Goal: Task Accomplishment & Management: Manage account settings

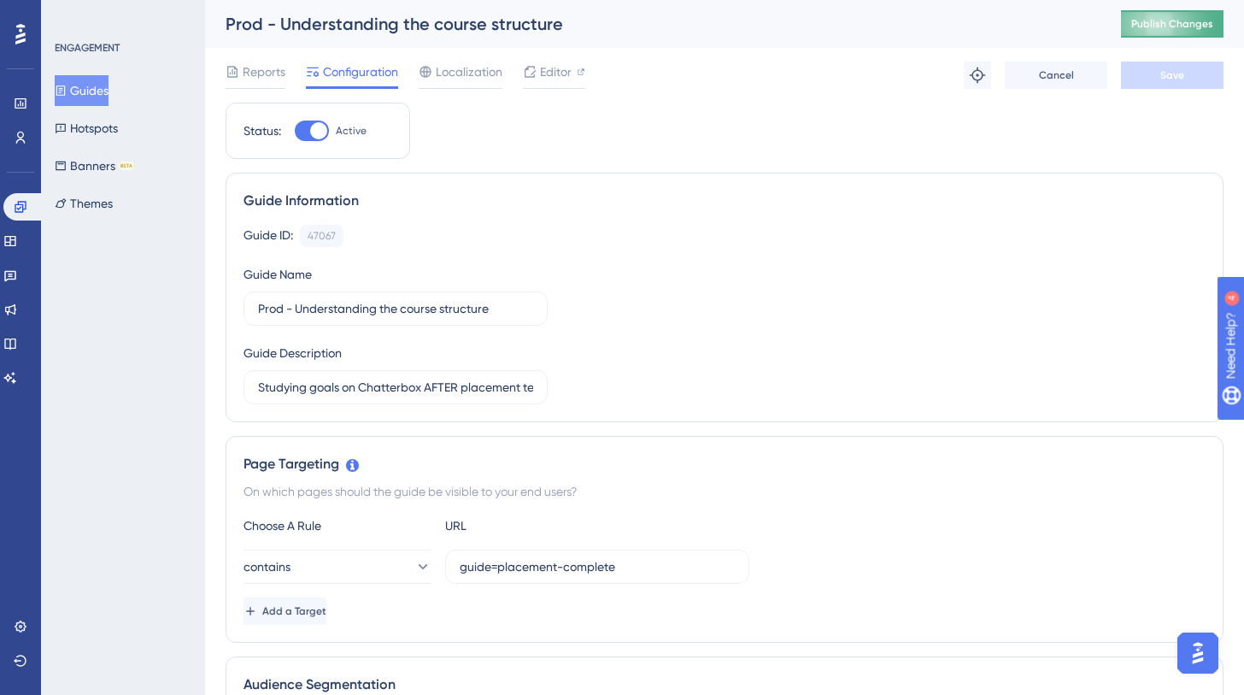
click at [1179, 26] on span "Publish Changes" at bounding box center [1172, 24] width 82 height 14
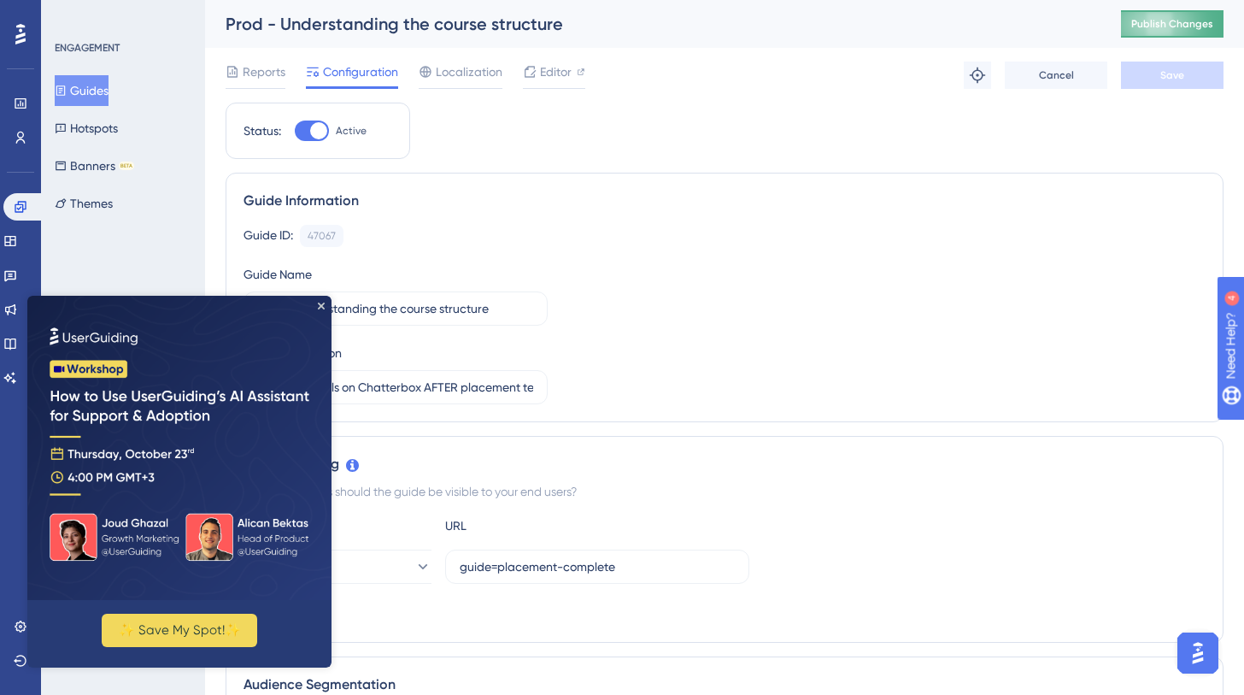
click at [1169, 25] on span "Publish Changes" at bounding box center [1172, 24] width 82 height 14
click at [1149, 34] on button "Publish Changes" at bounding box center [1172, 23] width 103 height 27
click at [1172, 24] on span "Publish Changes" at bounding box center [1172, 24] width 82 height 14
click at [1140, 21] on span "Publish Changes" at bounding box center [1172, 24] width 82 height 14
click at [1141, 22] on span "Publish Changes" at bounding box center [1172, 24] width 82 height 14
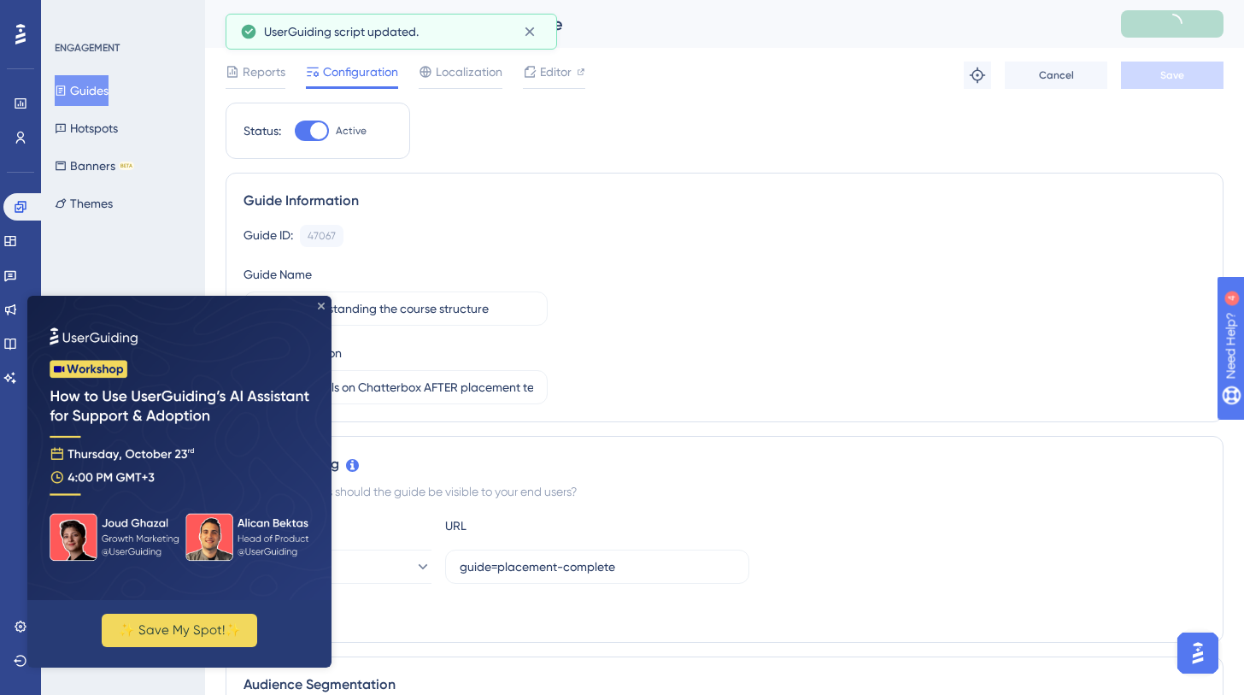
click at [322, 304] on icon "Close Preview" at bounding box center [321, 305] width 7 height 7
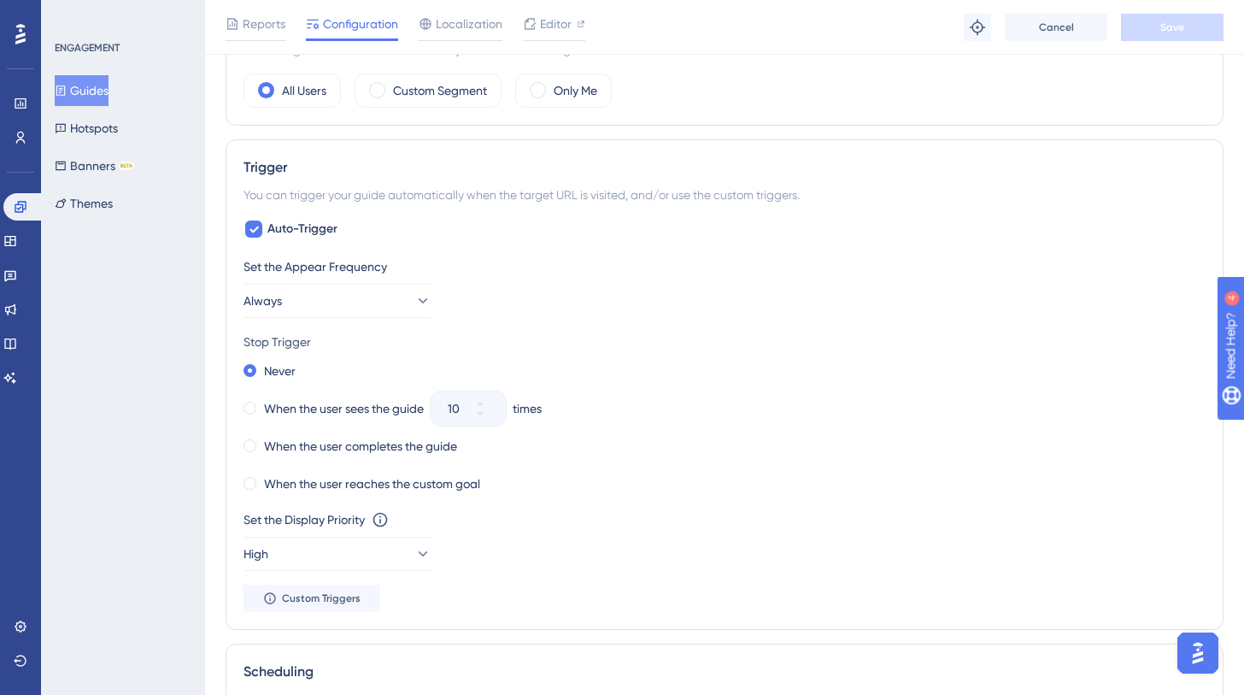
scroll to position [712, 0]
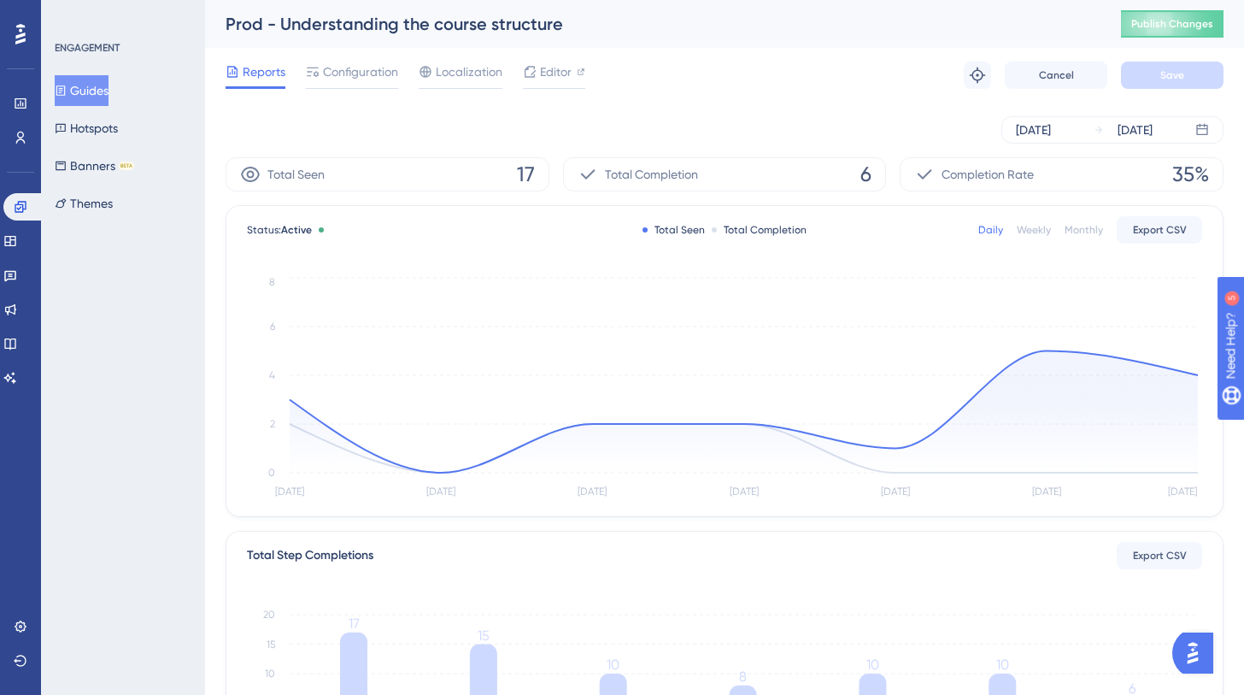
click at [106, 79] on button "Guides" at bounding box center [82, 90] width 54 height 31
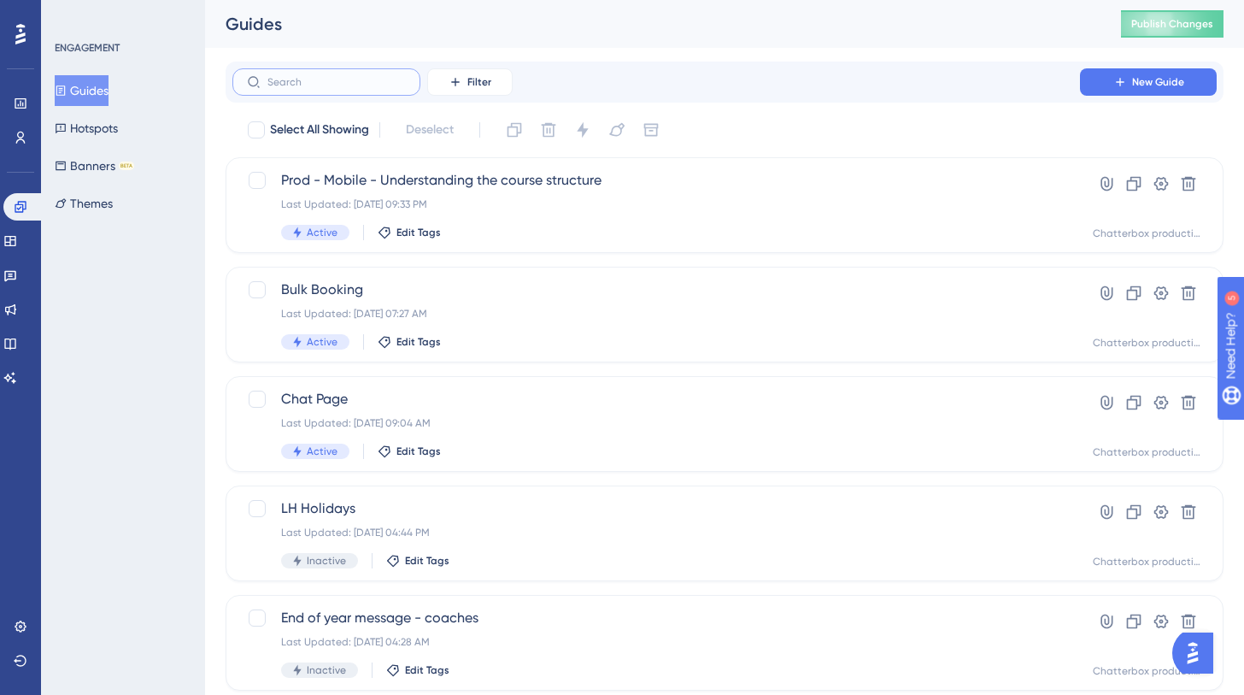
click at [336, 87] on input "text" at bounding box center [336, 82] width 138 height 12
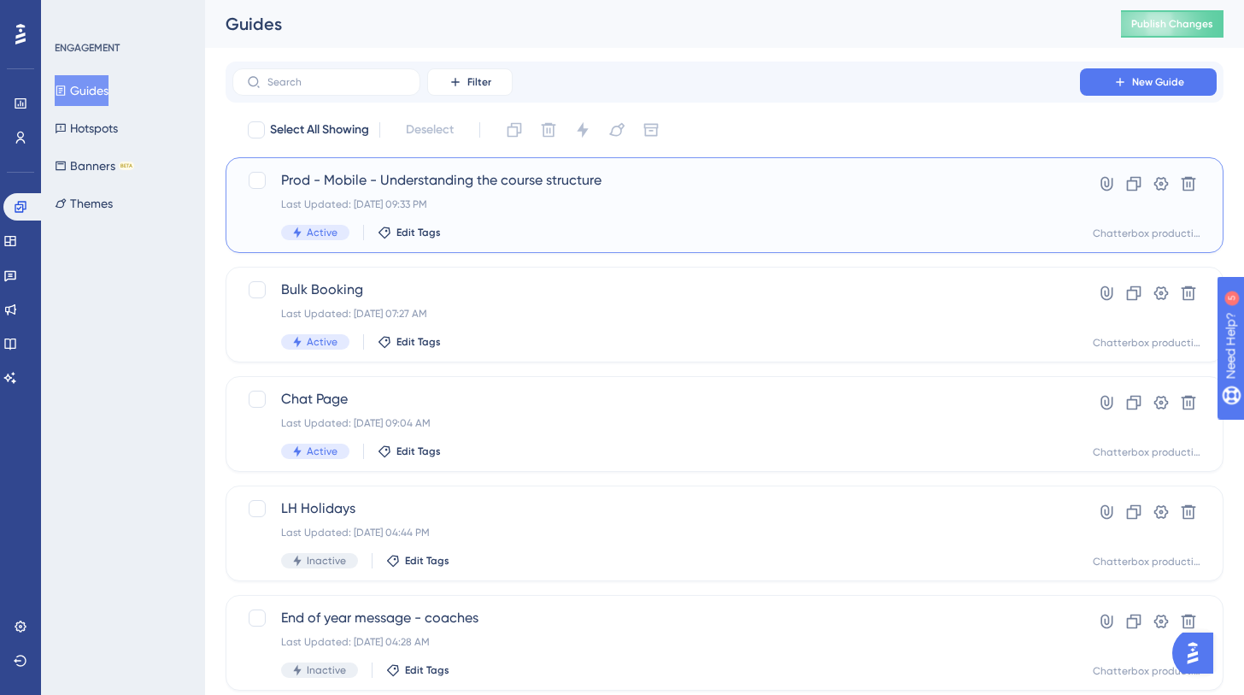
click at [394, 187] on span "Prod - Mobile - Understanding the course structure" at bounding box center [656, 180] width 750 height 21
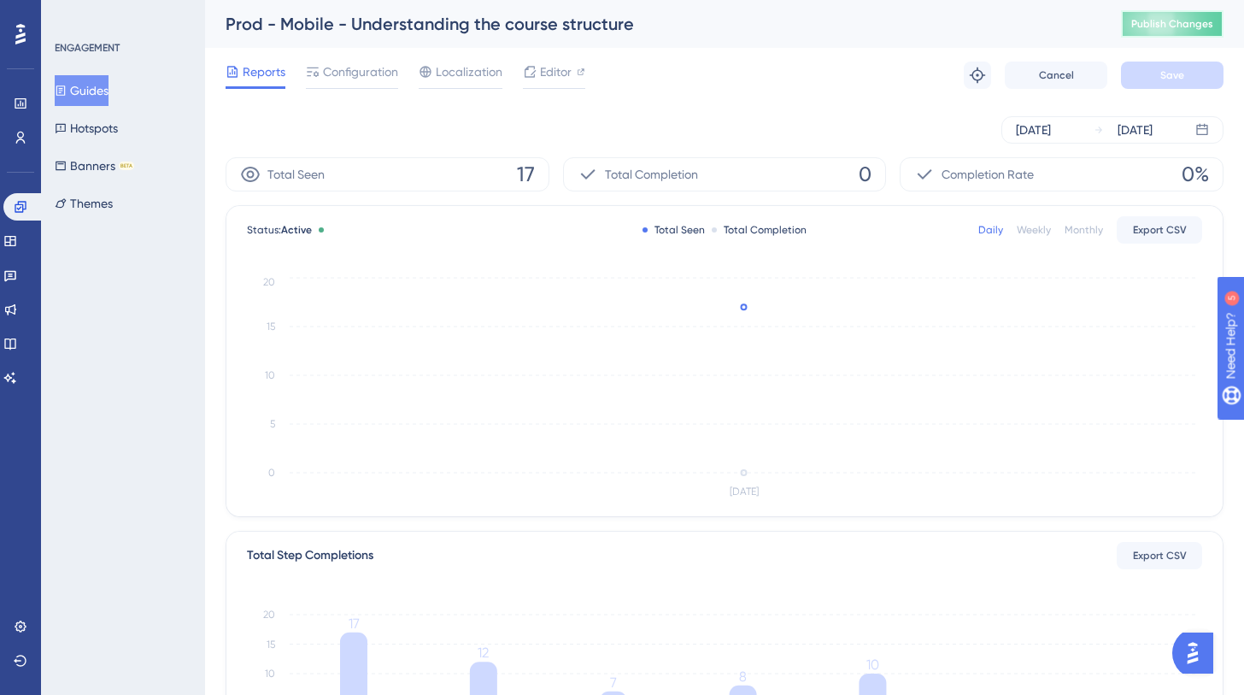
click at [1140, 21] on span "Publish Changes" at bounding box center [1172, 24] width 82 height 14
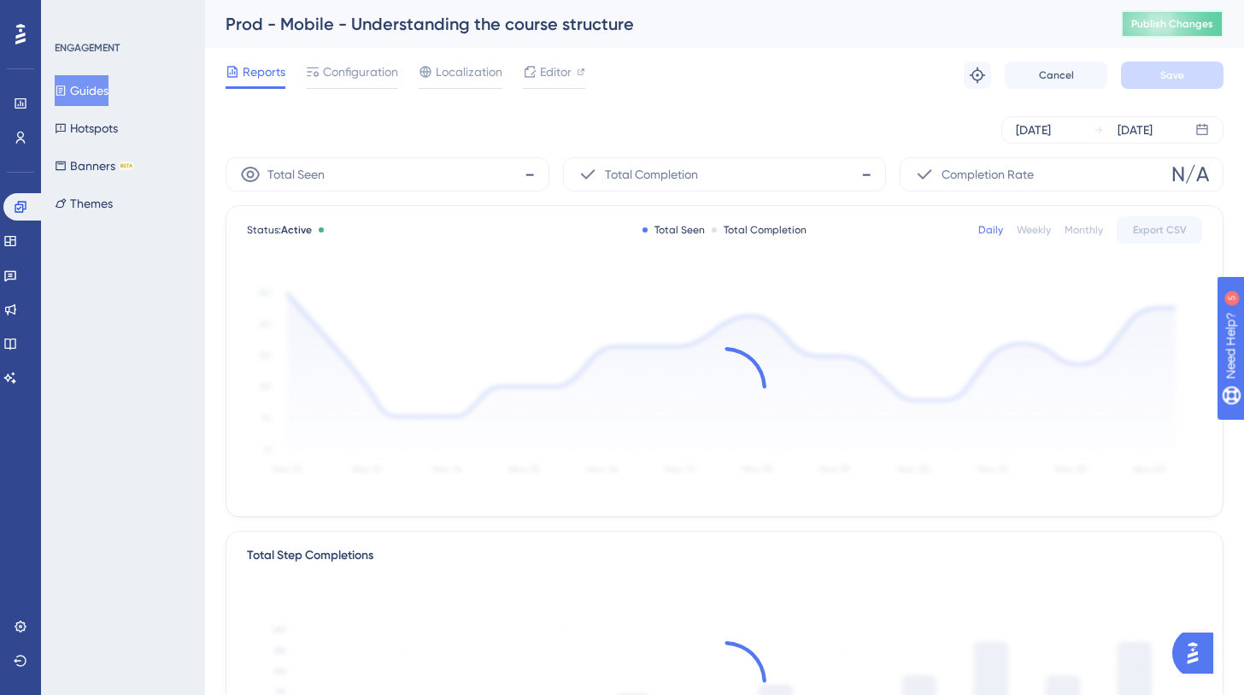
click at [1202, 24] on span "Publish Changes" at bounding box center [1172, 24] width 82 height 14
click at [1147, 26] on span "Publish Changes" at bounding box center [1172, 24] width 82 height 14
click at [1143, 21] on span "Publish Changes" at bounding box center [1172, 24] width 82 height 14
click at [1151, 27] on span "Publish Changes" at bounding box center [1172, 24] width 82 height 14
click at [1146, 29] on span "Publish Changes" at bounding box center [1172, 24] width 82 height 14
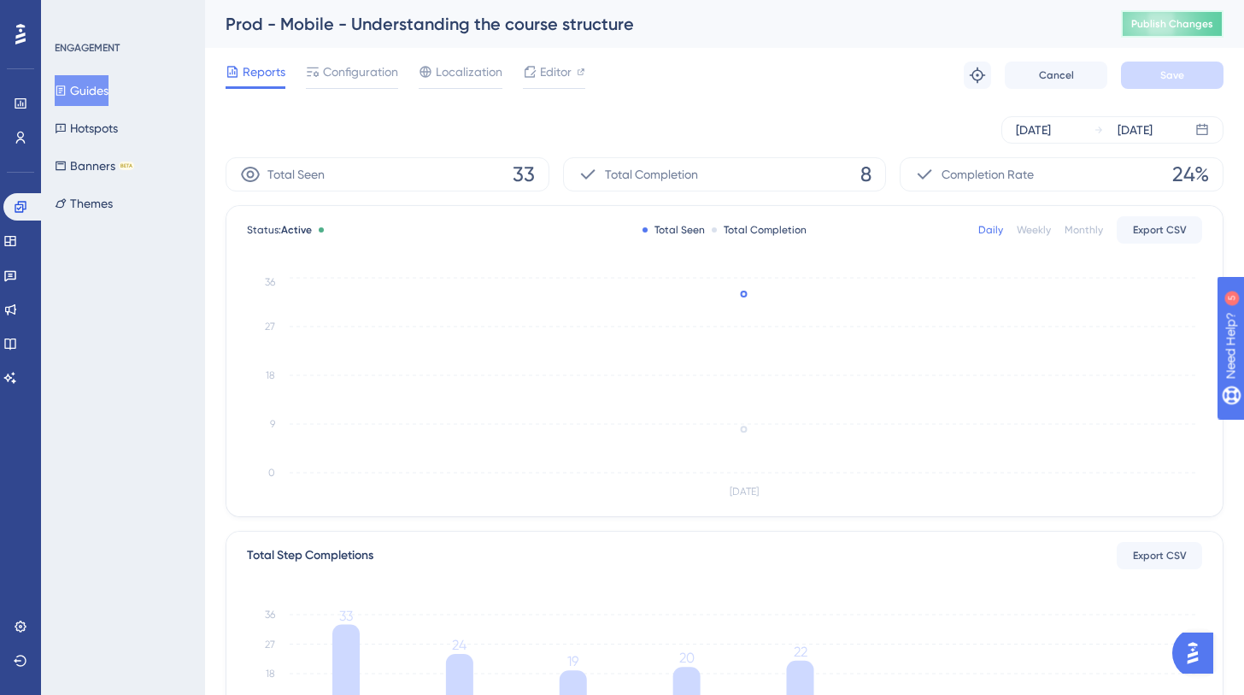
click at [1161, 32] on button "Publish Changes" at bounding box center [1172, 23] width 103 height 27
